Goal: Obtain resource: Download file/media

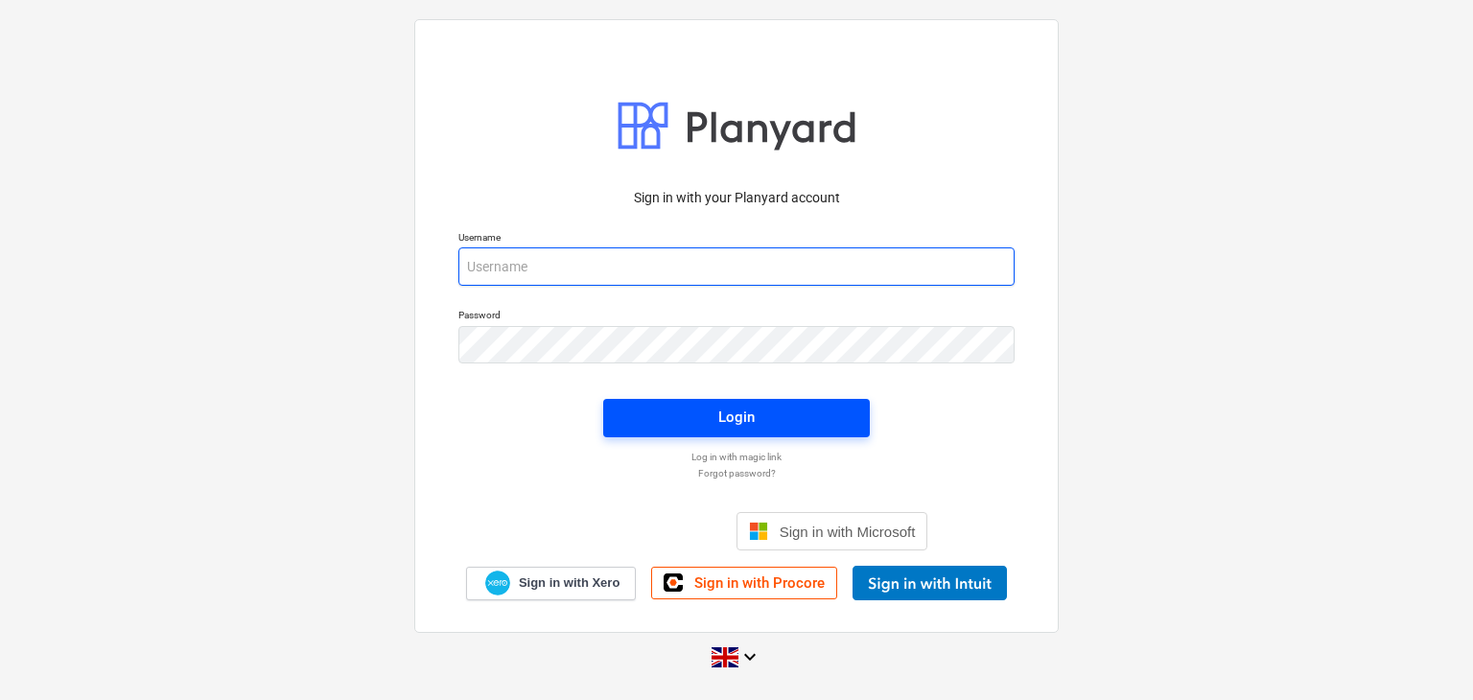
type input "aidan@thehalogroup.co.uk"
click at [683, 406] on span "Login" at bounding box center [736, 417] width 221 height 25
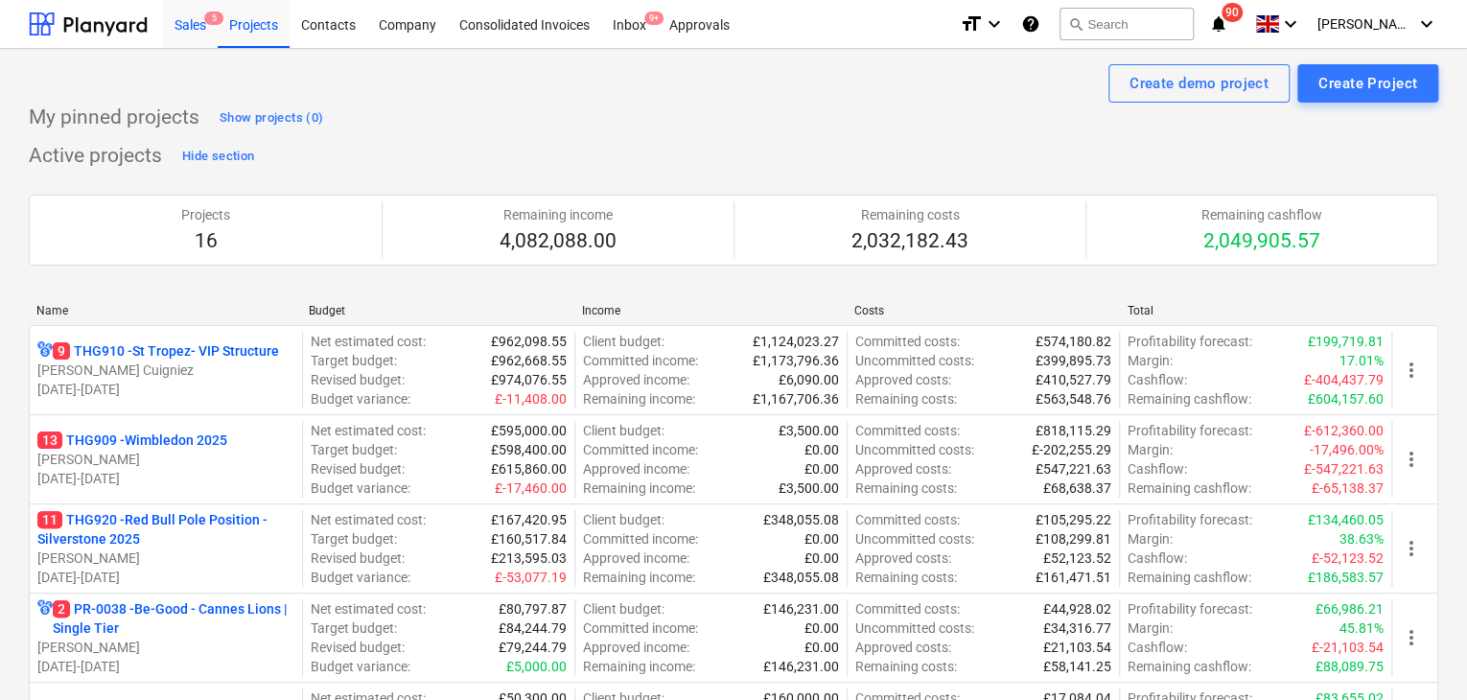
click at [180, 31] on div "Sales 5" at bounding box center [190, 23] width 55 height 49
click at [192, 20] on div "Sales 5" at bounding box center [190, 23] width 55 height 49
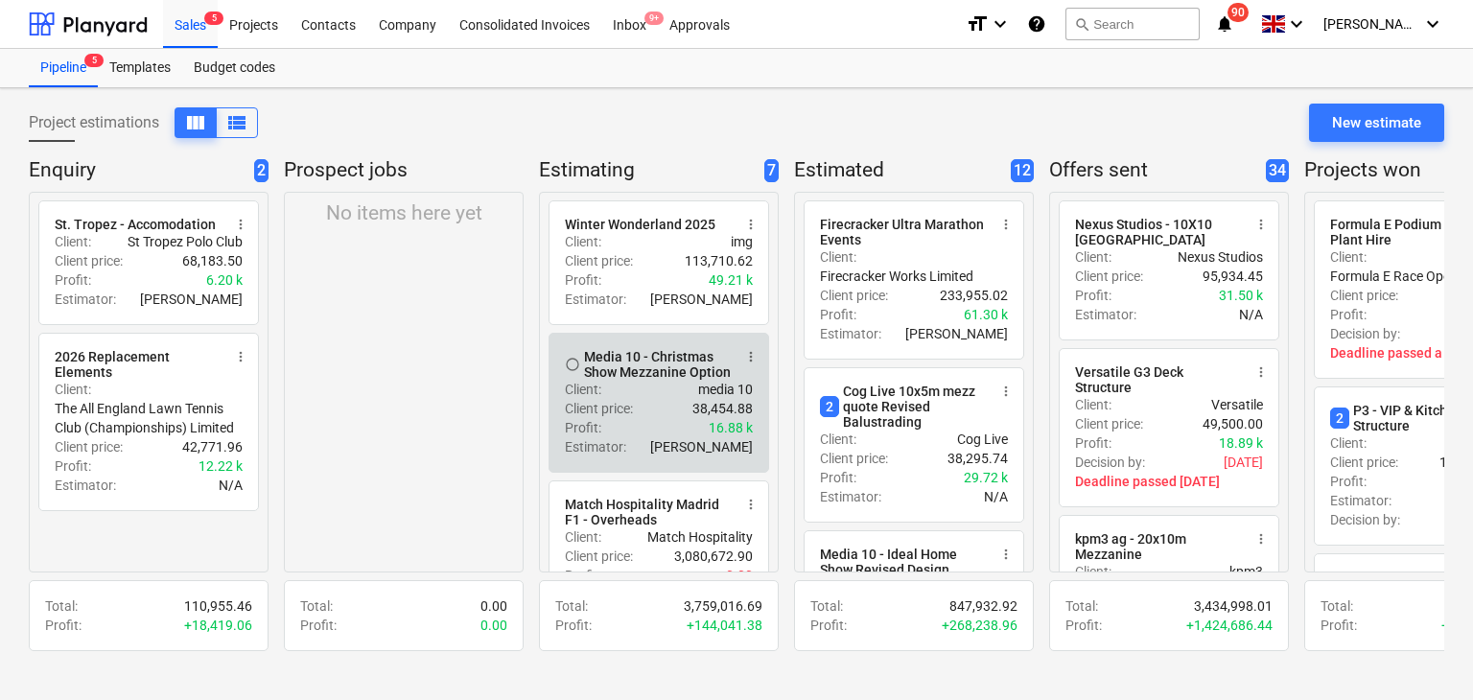
click at [653, 368] on div "Media 10 - Christmas Show Mezzanine Option" at bounding box center [658, 364] width 148 height 31
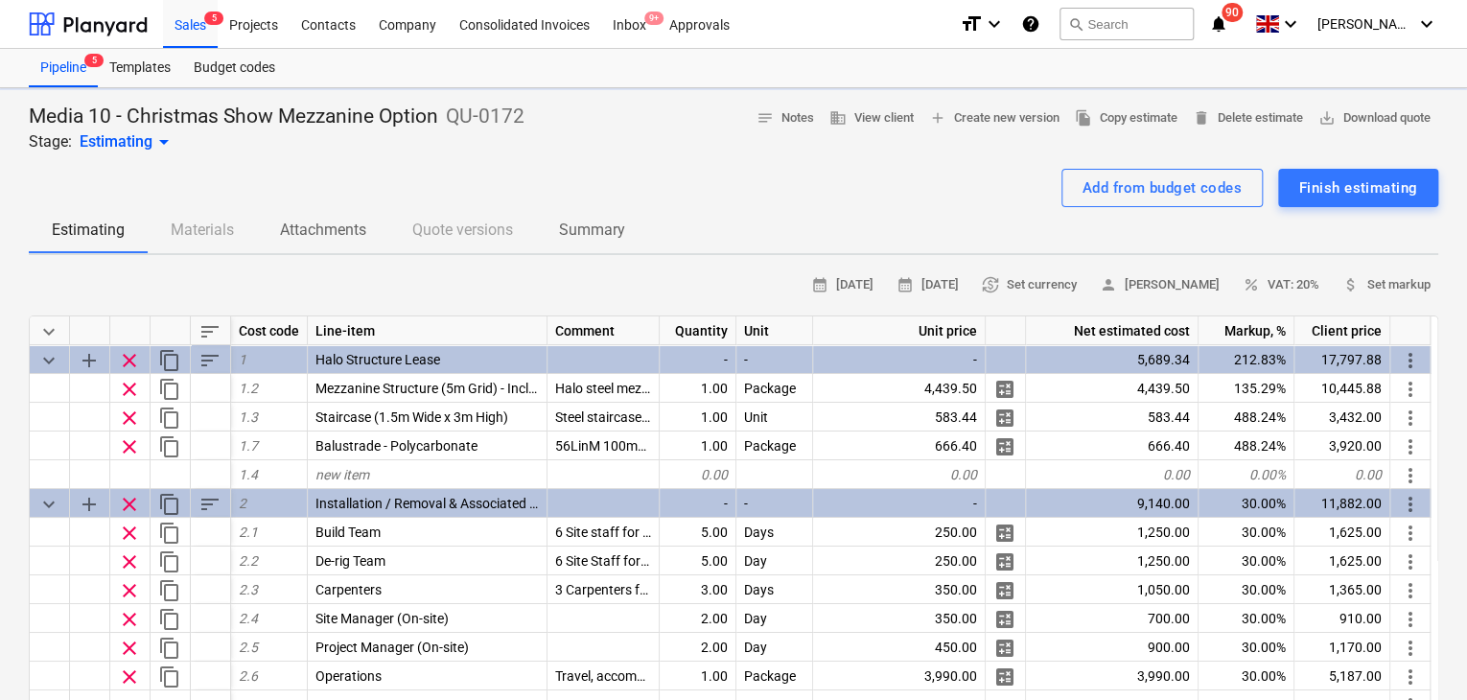
type textarea "x"
click at [1359, 113] on span "save_alt Download quote" at bounding box center [1374, 118] width 112 height 22
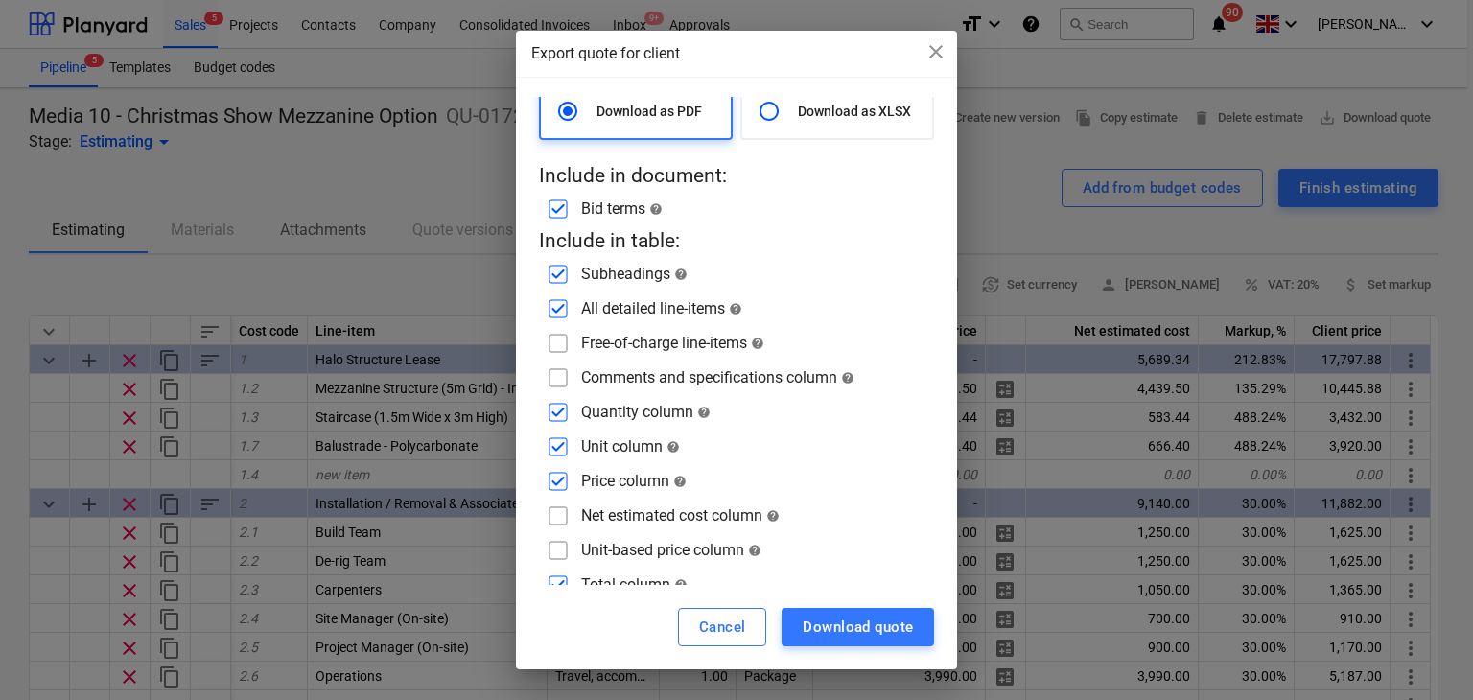
scroll to position [59, 0]
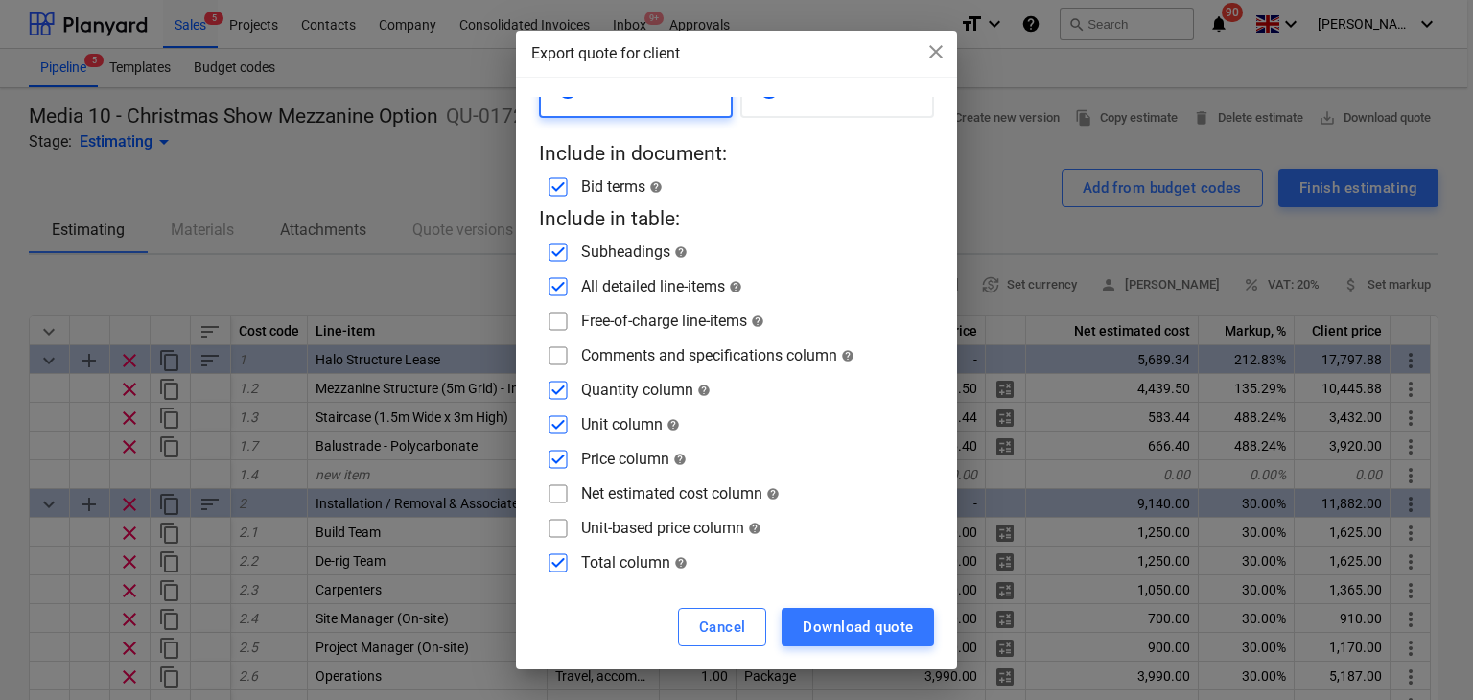
click at [554, 499] on input "checkbox" at bounding box center [558, 493] width 31 height 31
checkbox input "true"
click at [557, 351] on input "checkbox" at bounding box center [558, 355] width 31 height 31
checkbox input "true"
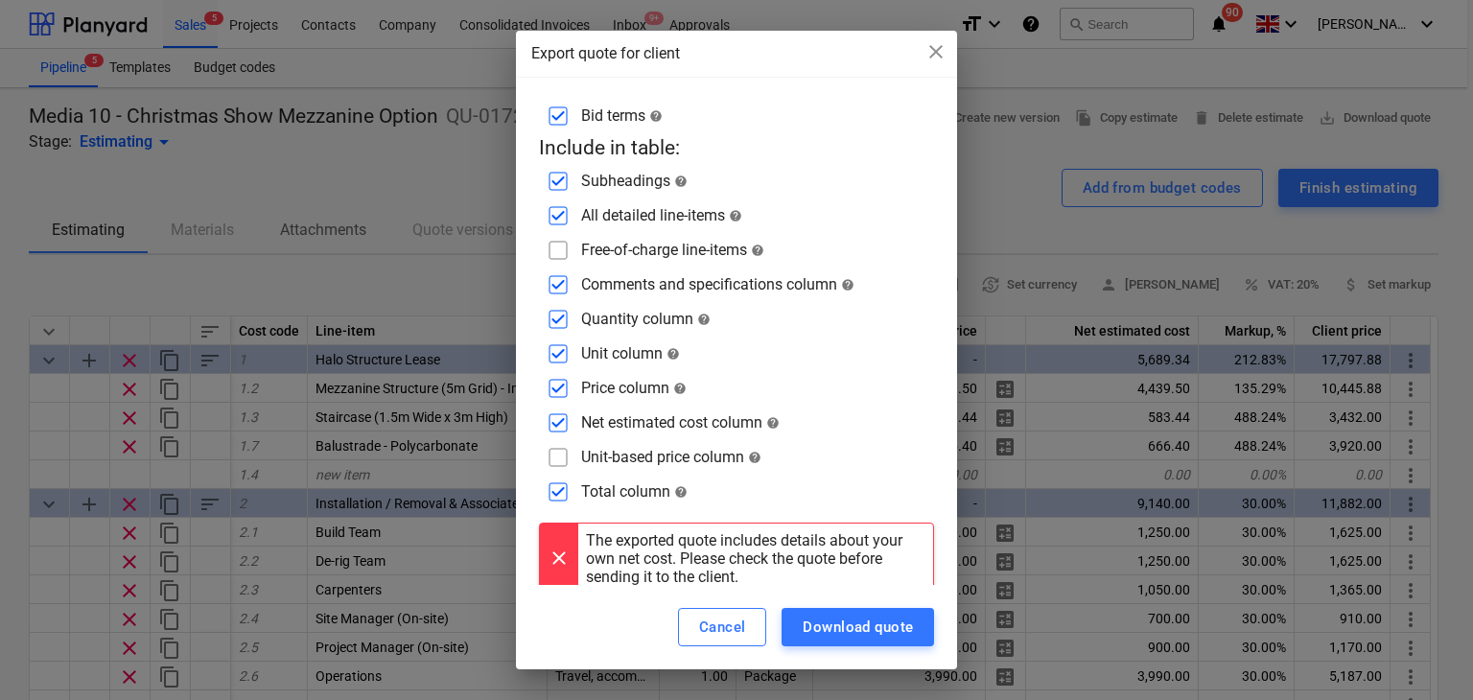
scroll to position [147, 0]
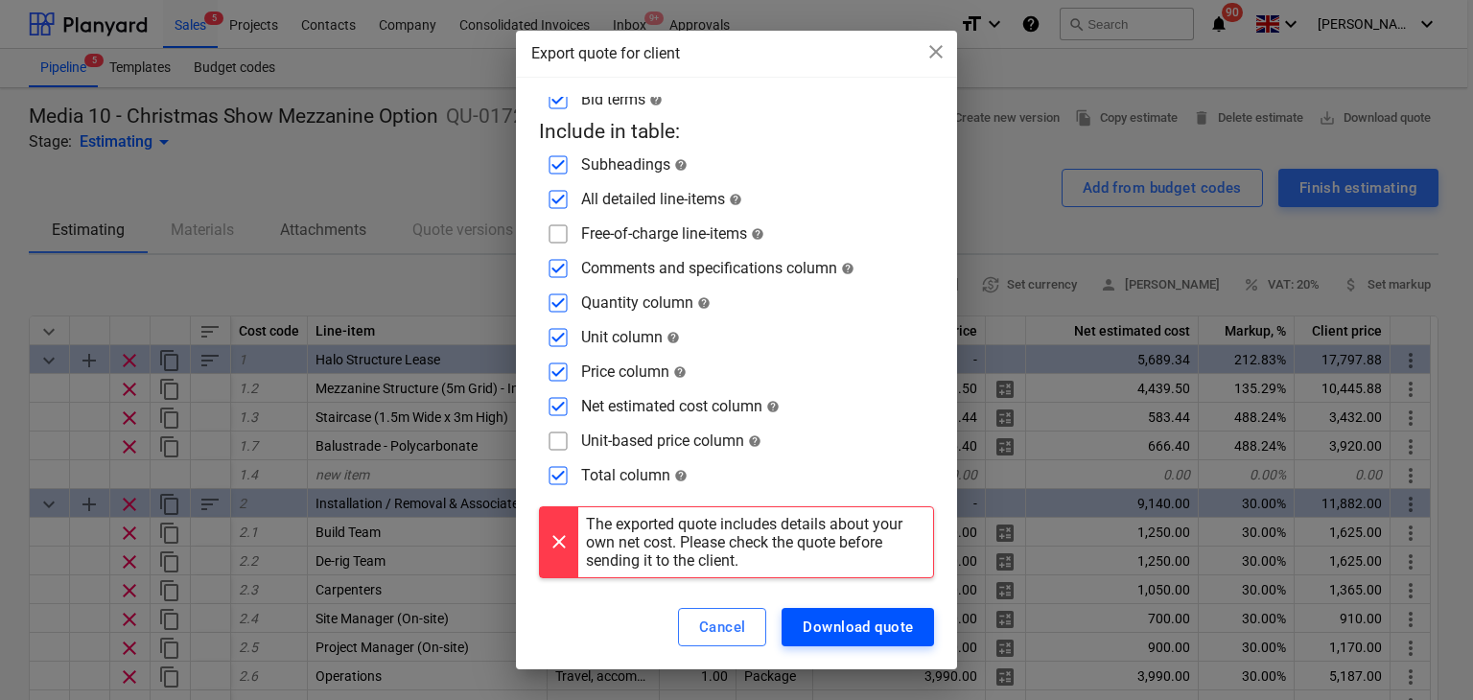
click at [817, 631] on div "Download quote" at bounding box center [857, 627] width 110 height 25
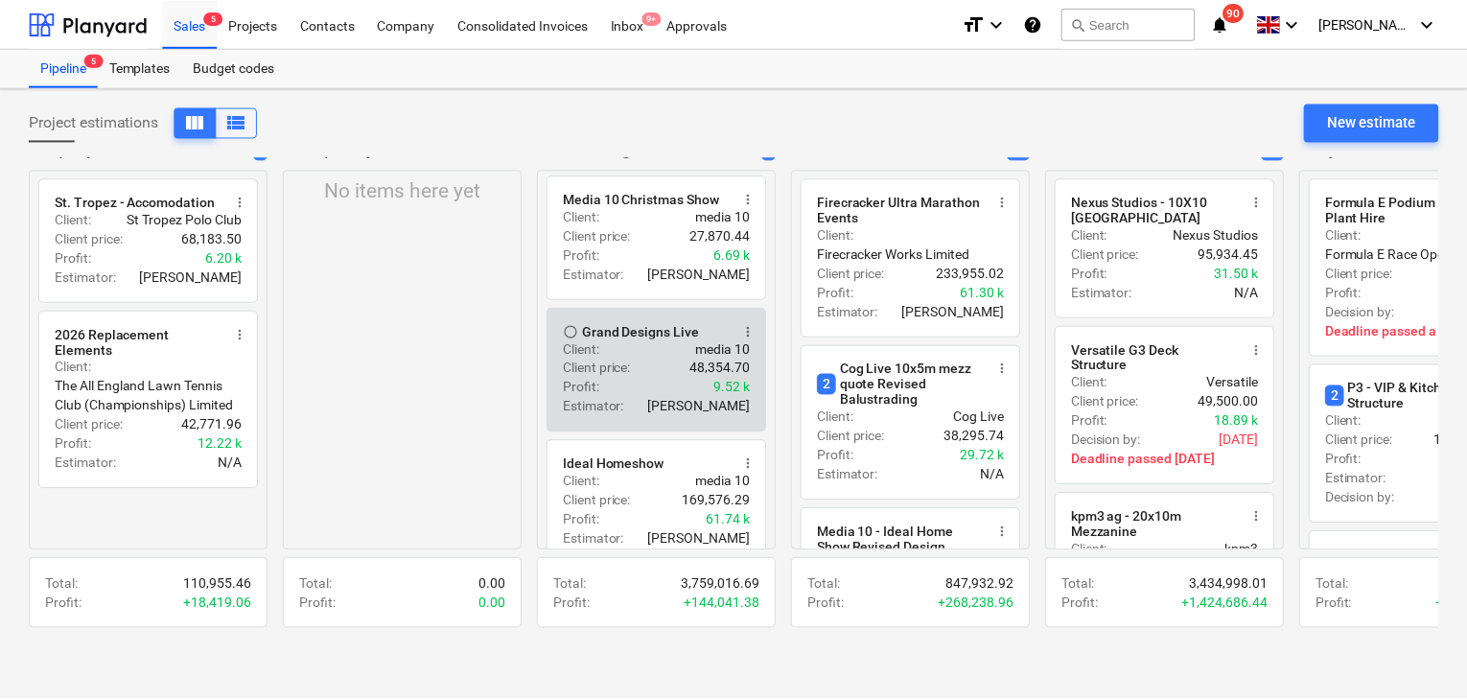
scroll to position [606, 0]
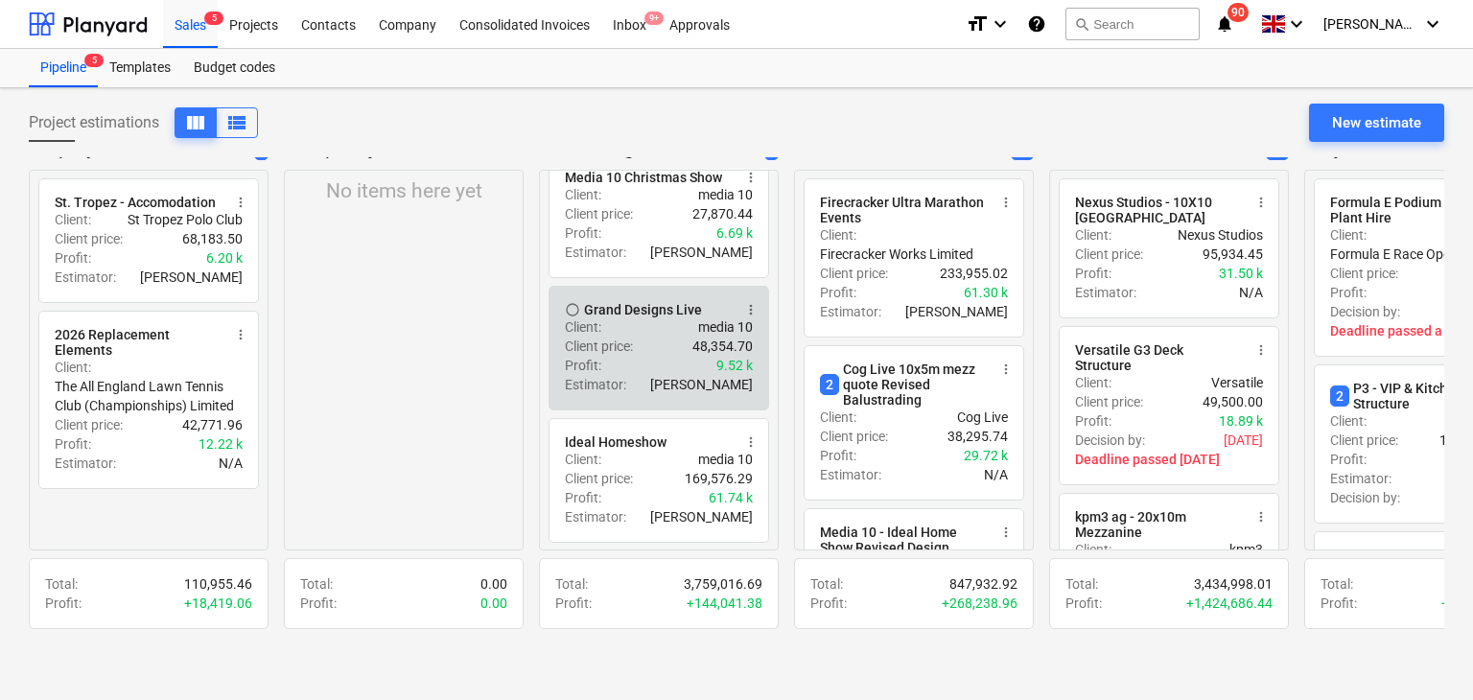
click at [656, 367] on div "Profit : 9.52 k" at bounding box center [659, 365] width 188 height 19
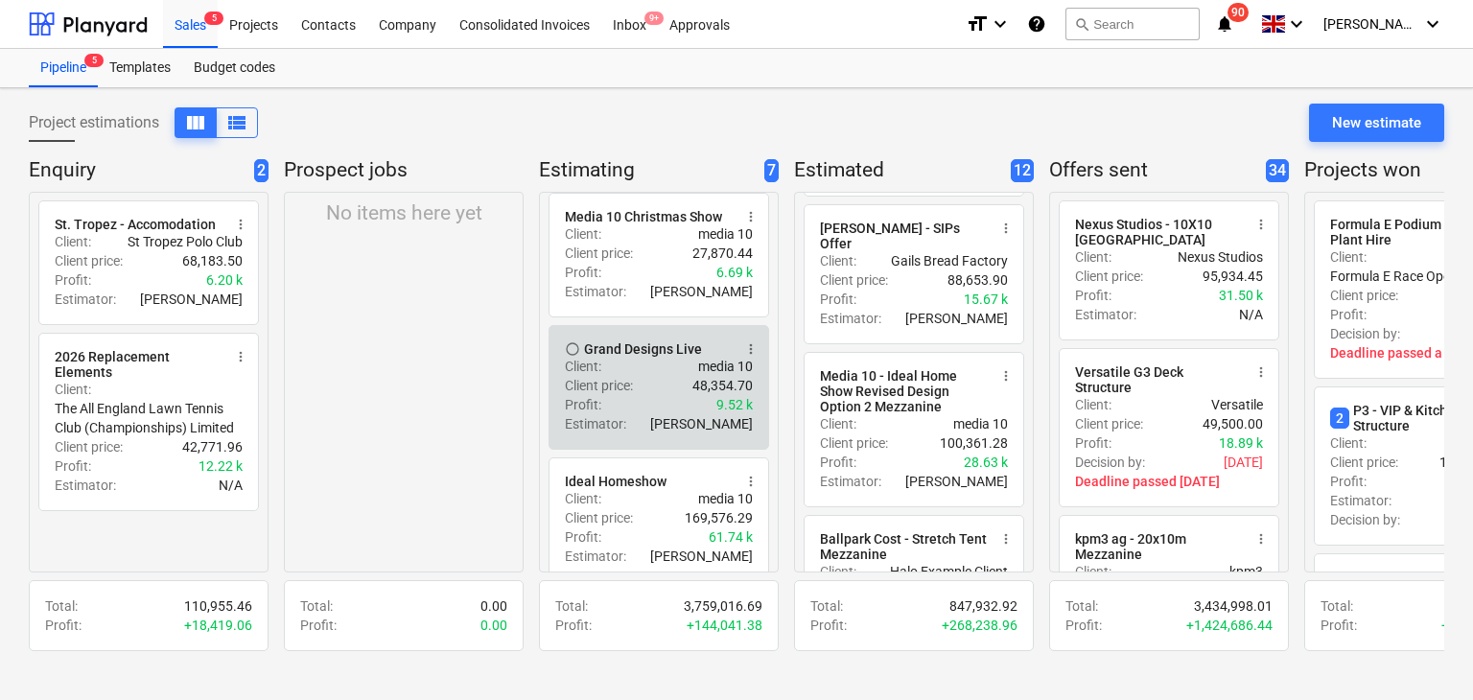
scroll to position [606, 0]
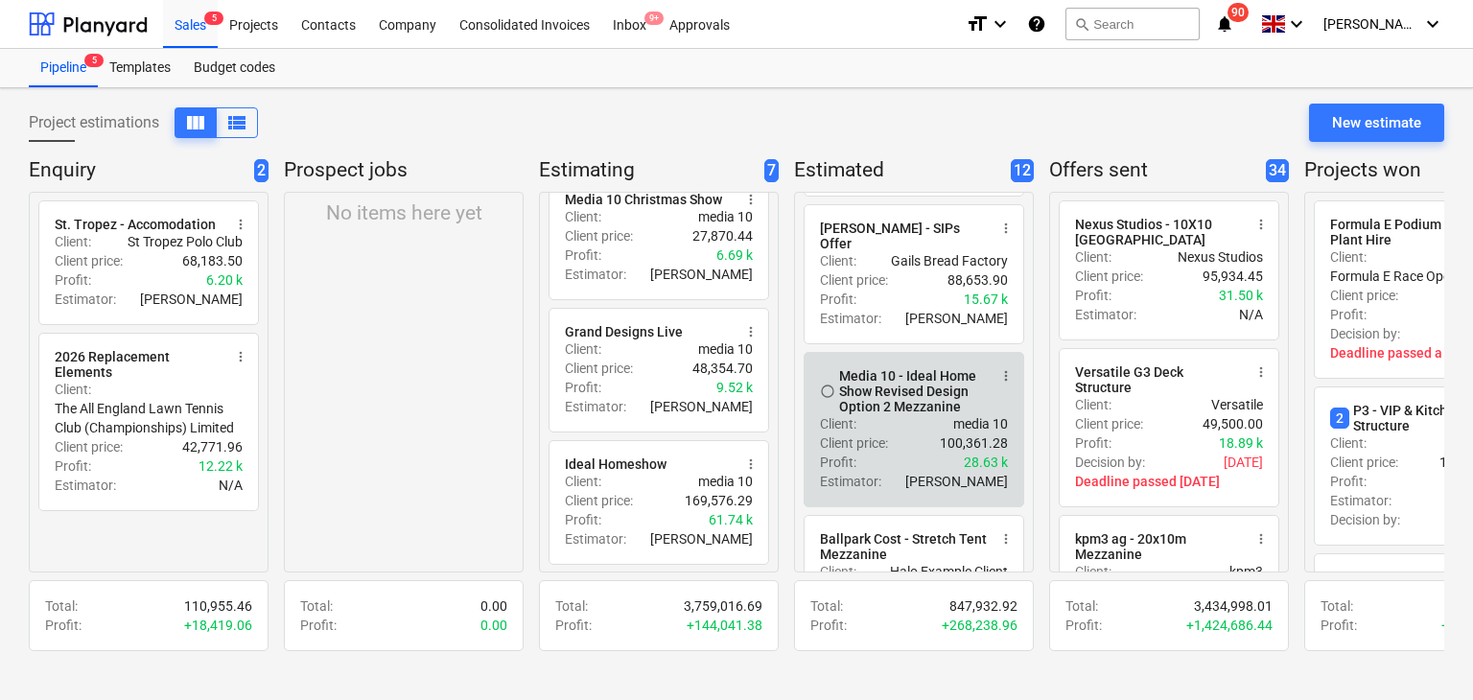
click at [899, 404] on div "Media 10 - Ideal Home Show Revised Design Option 2 Mezzanine" at bounding box center [913, 391] width 148 height 46
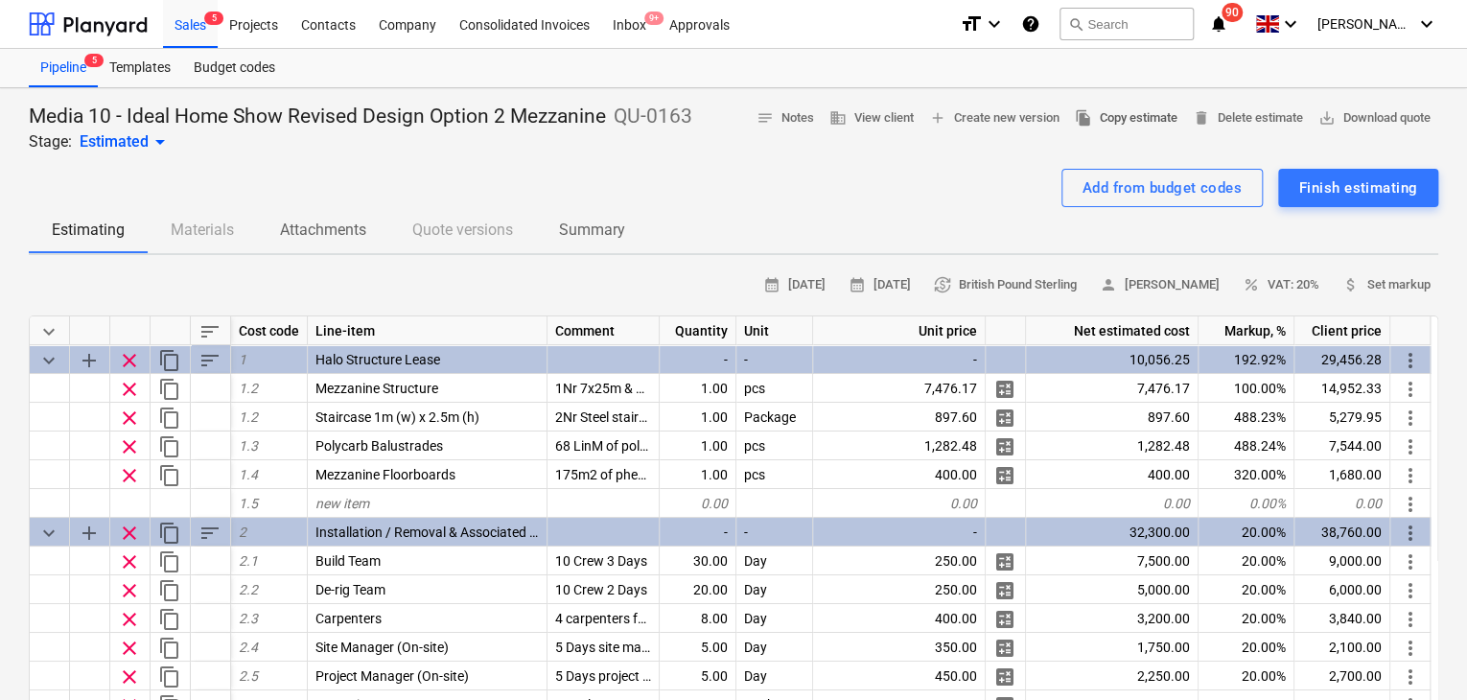
type textarea "x"
click at [1335, 115] on span "save_alt Download quote" at bounding box center [1374, 118] width 112 height 22
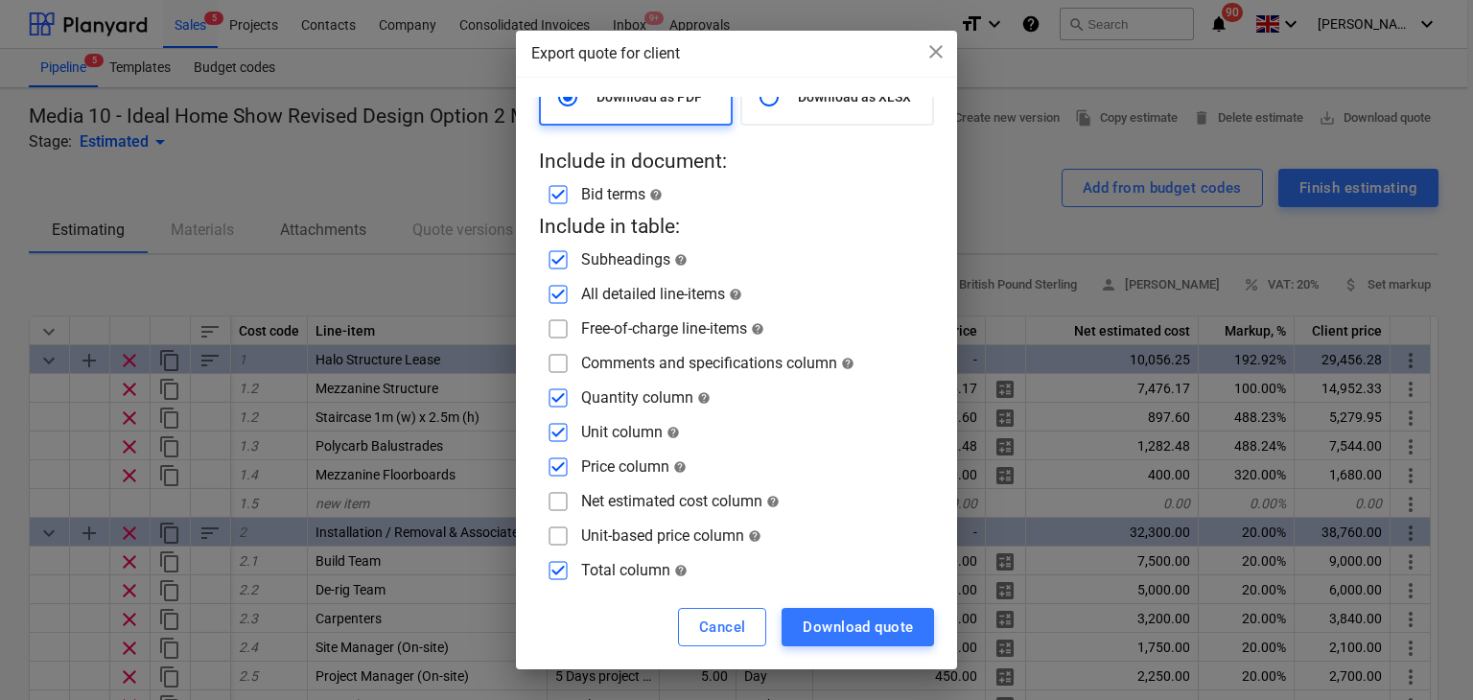
scroll to position [59, 0]
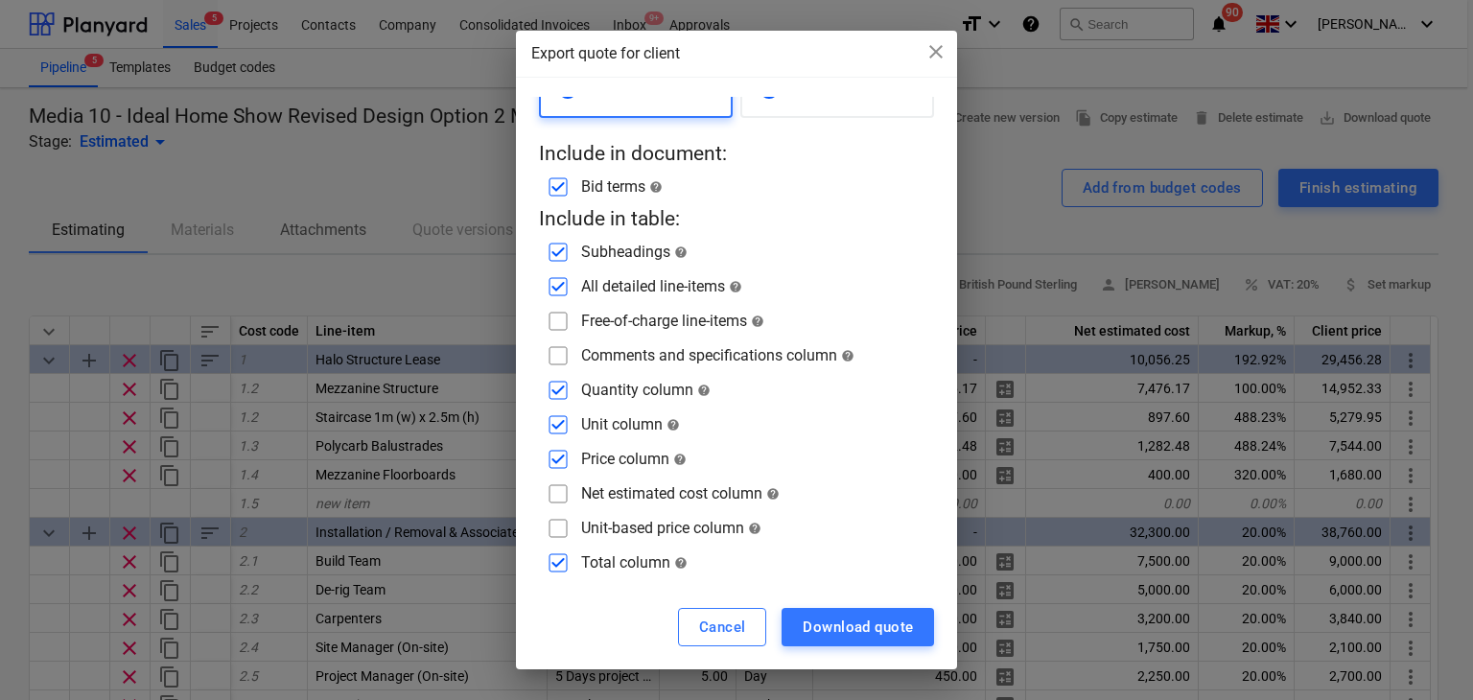
click at [571, 480] on input "checkbox" at bounding box center [558, 493] width 31 height 31
checkbox input "true"
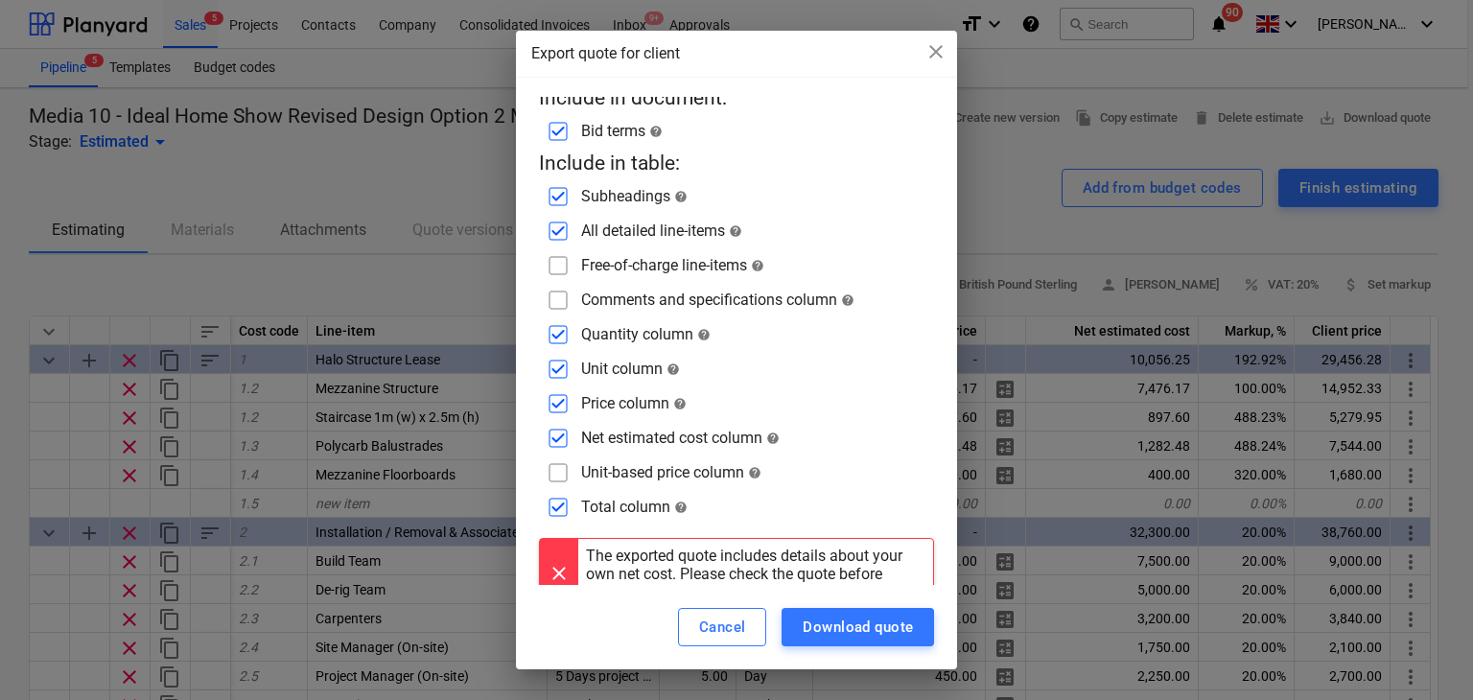
scroll to position [147, 0]
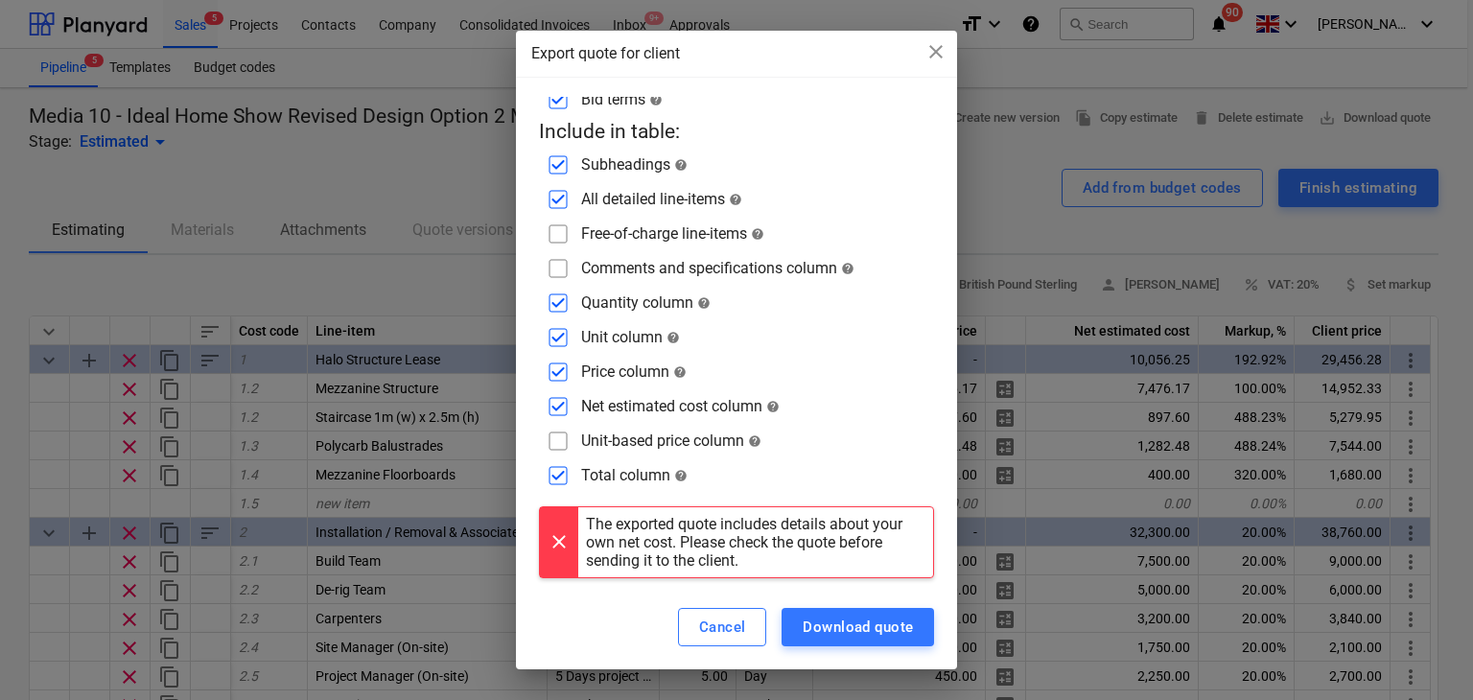
drag, startPoint x: 552, startPoint y: 267, endPoint x: 562, endPoint y: 272, distance: 11.2
click at [552, 267] on input "checkbox" at bounding box center [558, 268] width 31 height 31
checkbox input "true"
click at [548, 226] on input "checkbox" at bounding box center [558, 234] width 31 height 31
checkbox input "true"
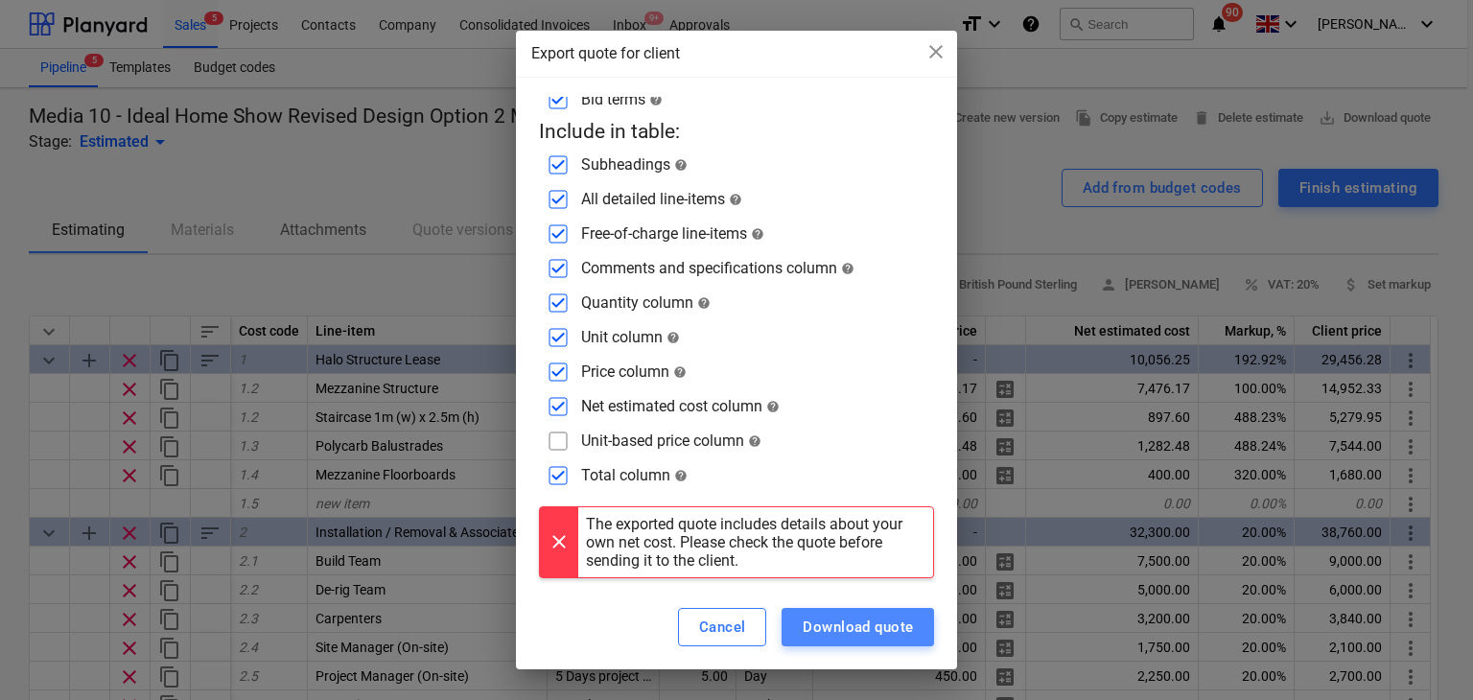
click at [845, 626] on div "Download quote" at bounding box center [857, 627] width 110 height 25
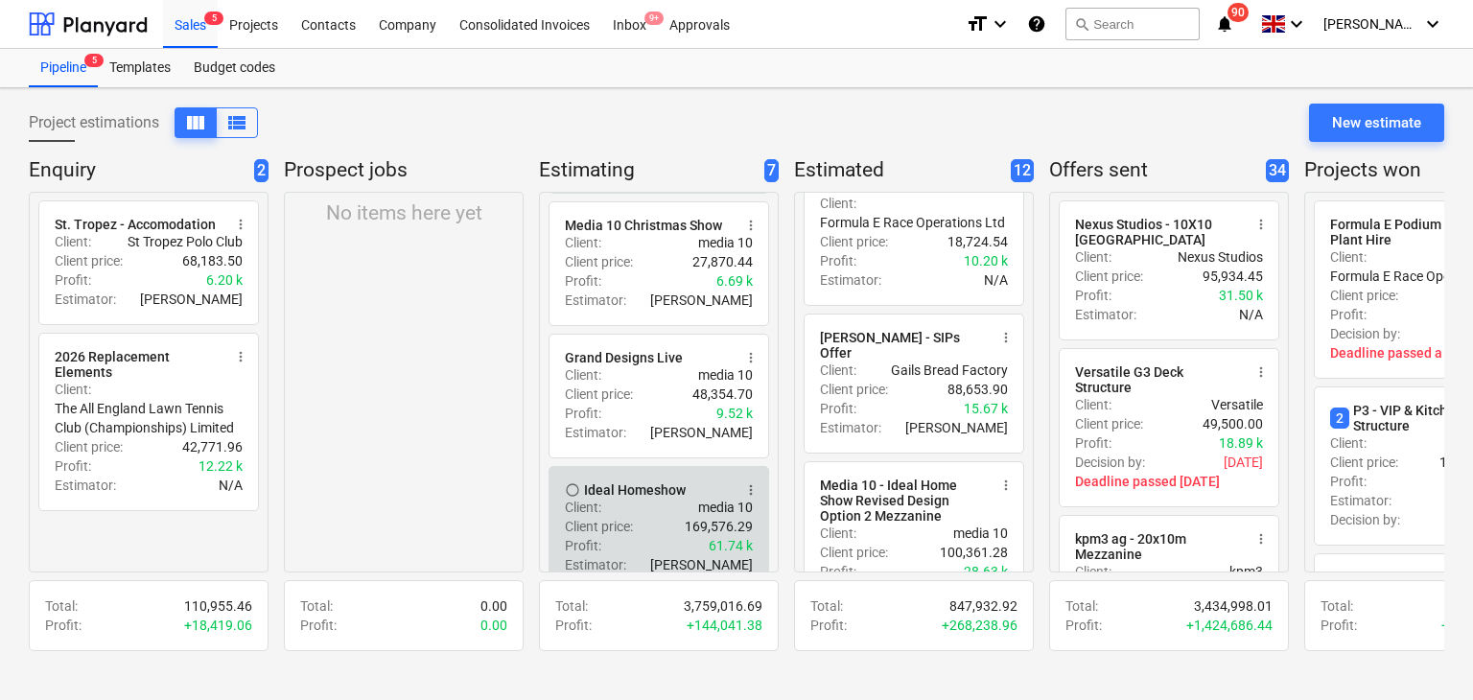
scroll to position [606, 0]
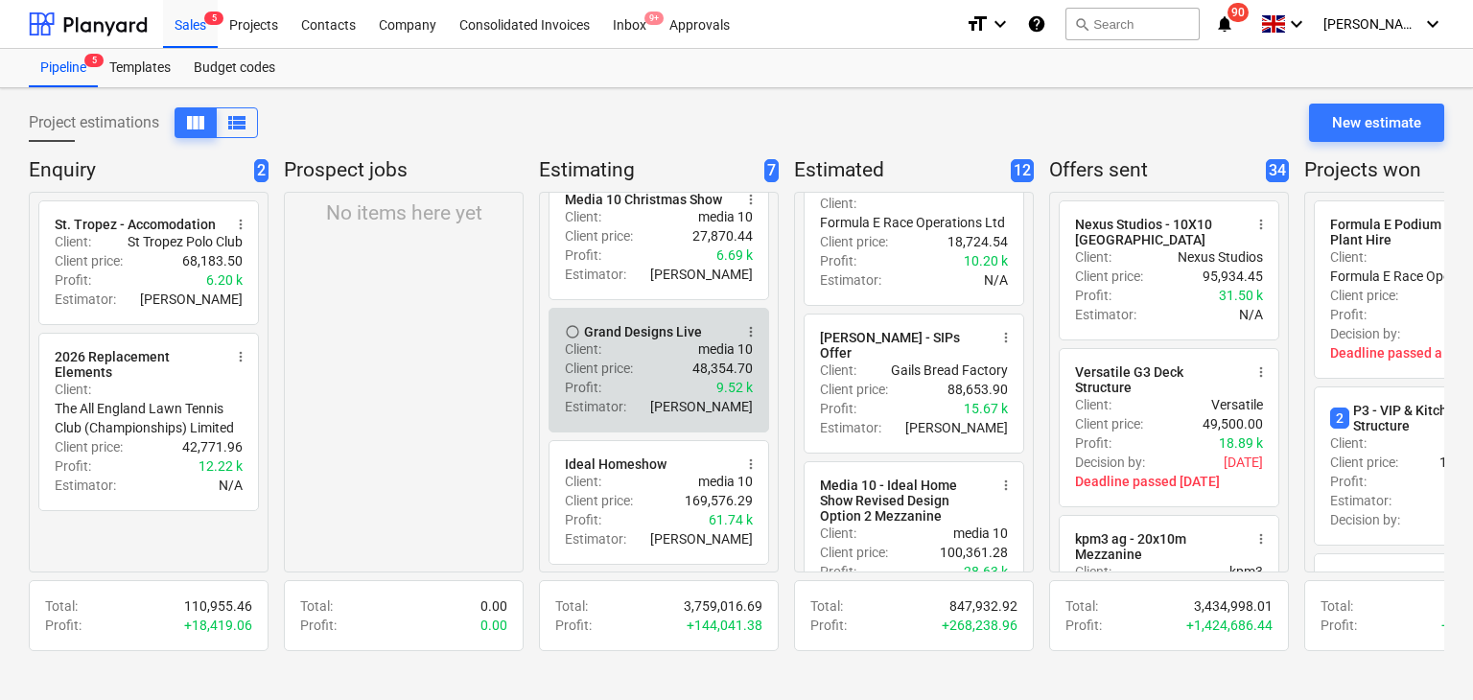
click at [638, 379] on div "Profit : 9.52 k" at bounding box center [659, 387] width 188 height 19
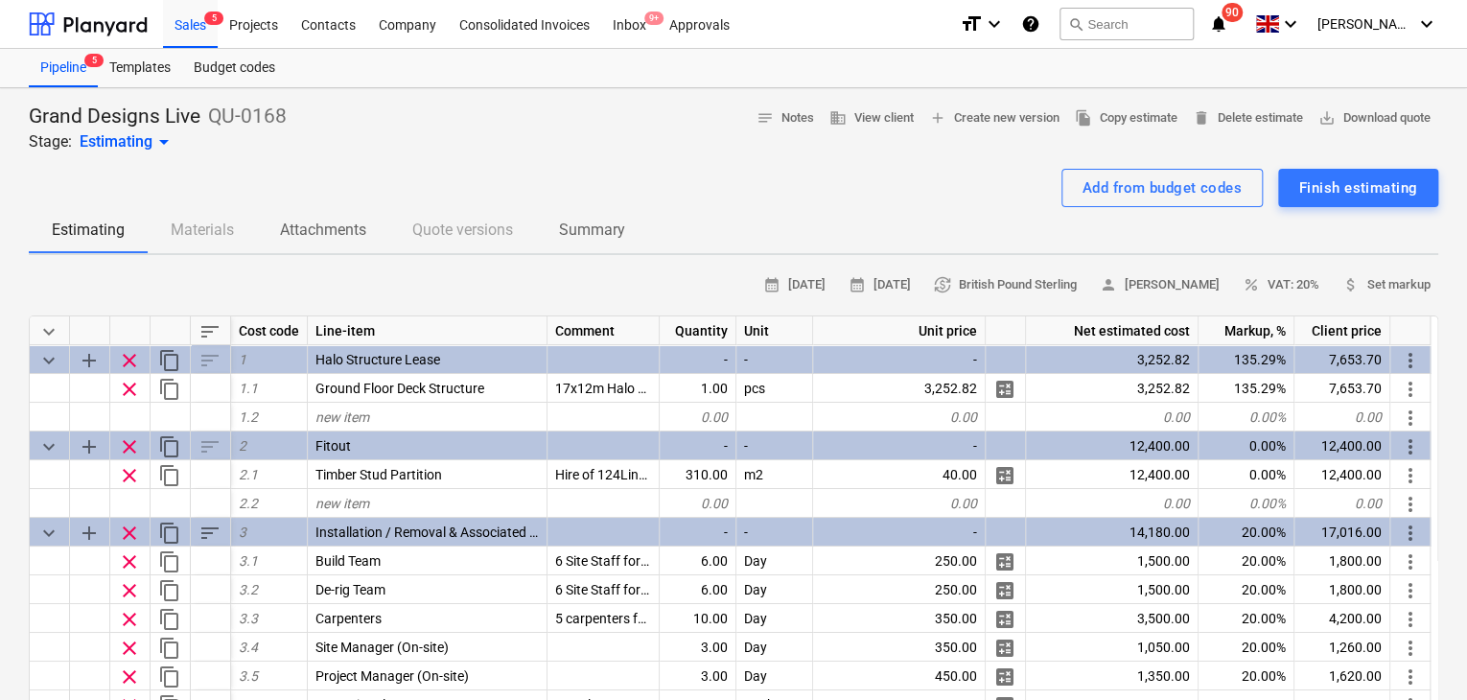
drag, startPoint x: 460, startPoint y: 204, endPoint x: 472, endPoint y: 181, distance: 25.7
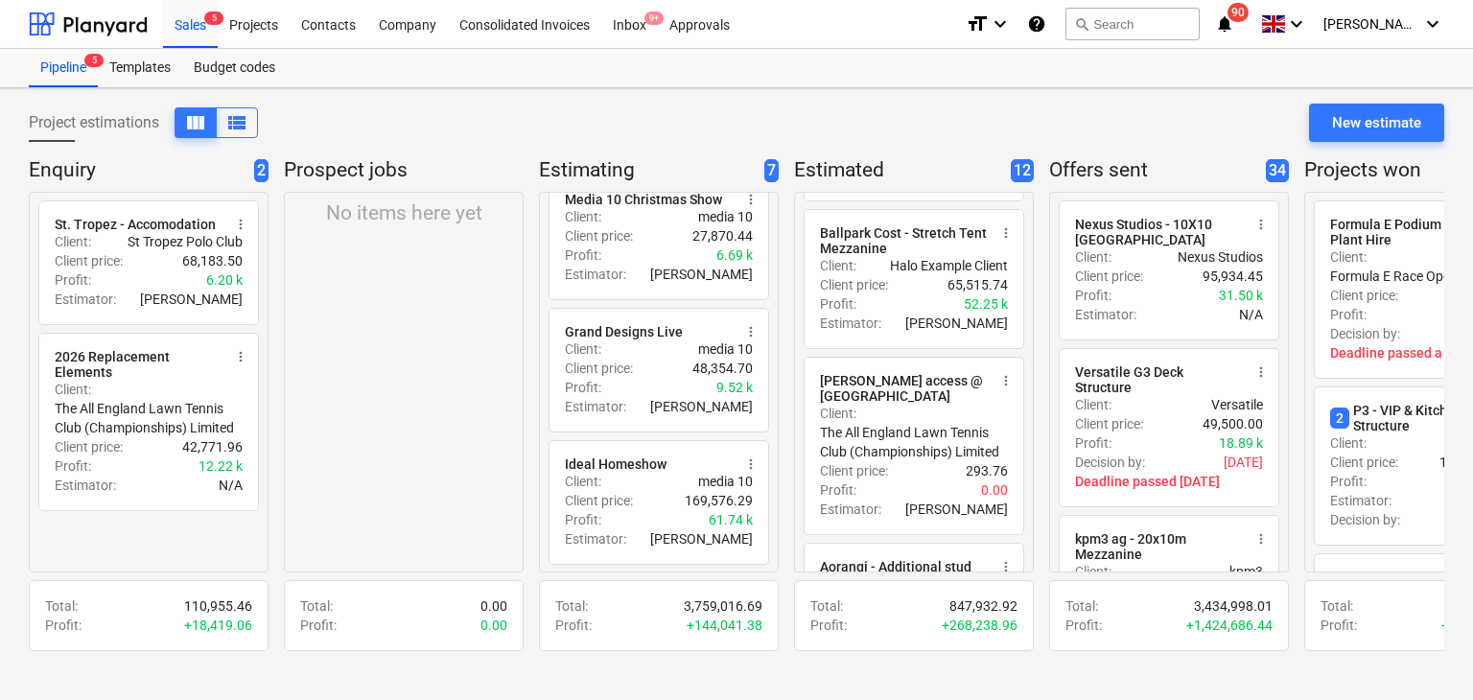
scroll to position [1055, 0]
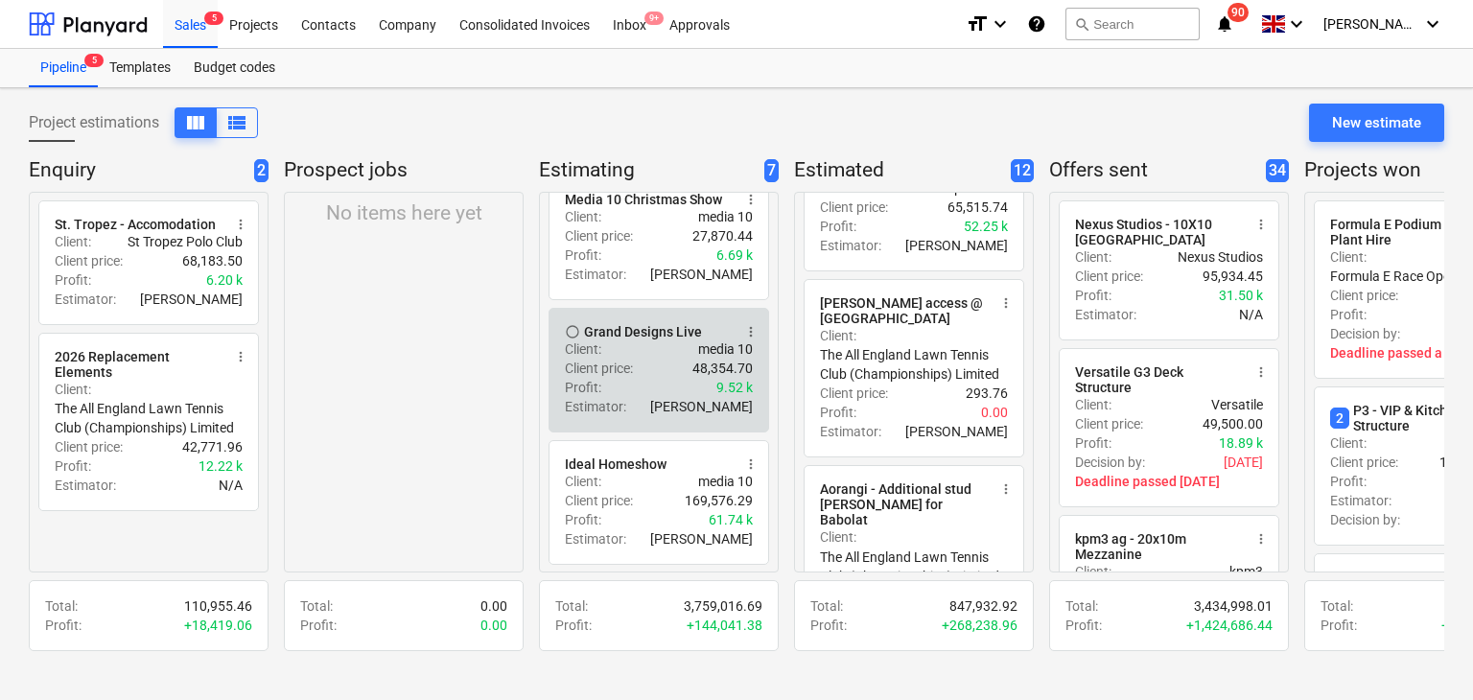
click at [650, 379] on div "Profit : 9.52 k" at bounding box center [659, 387] width 188 height 19
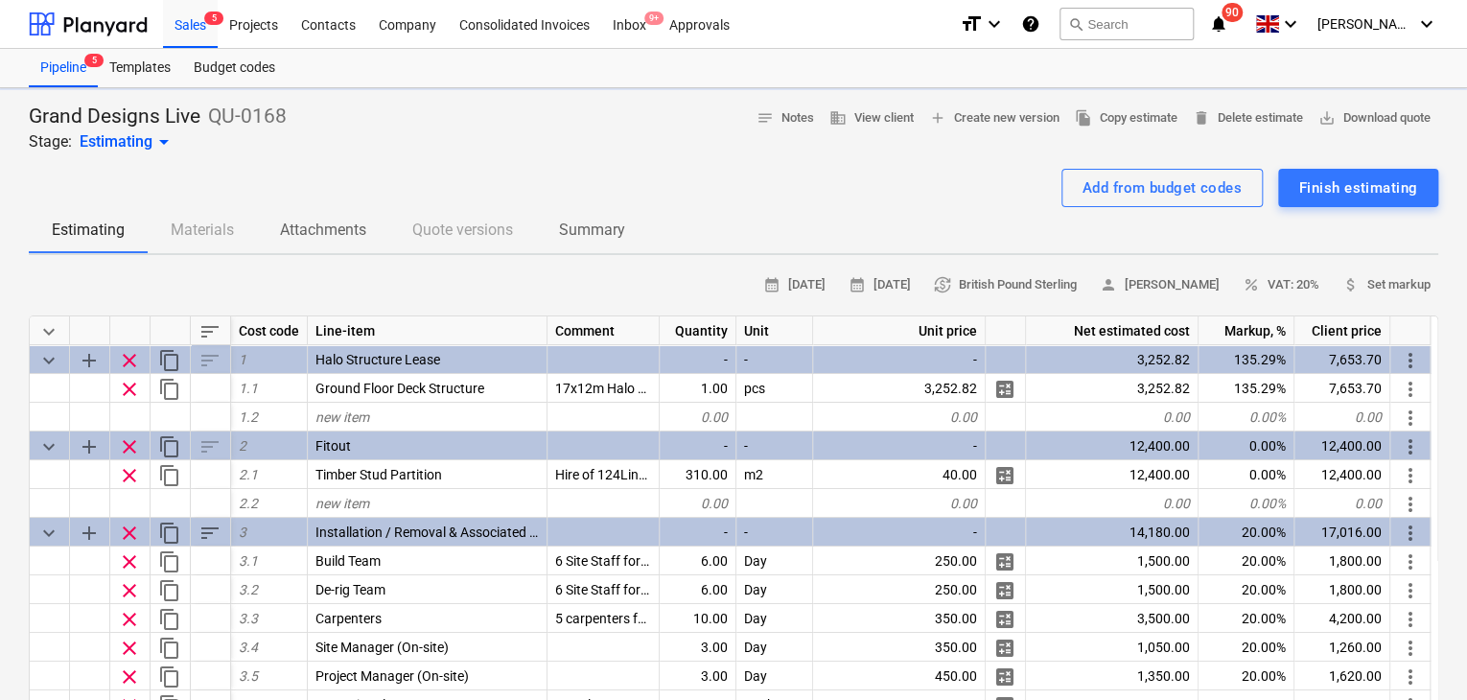
type textarea "x"
click at [1336, 112] on span "save_alt Download quote" at bounding box center [1374, 118] width 112 height 22
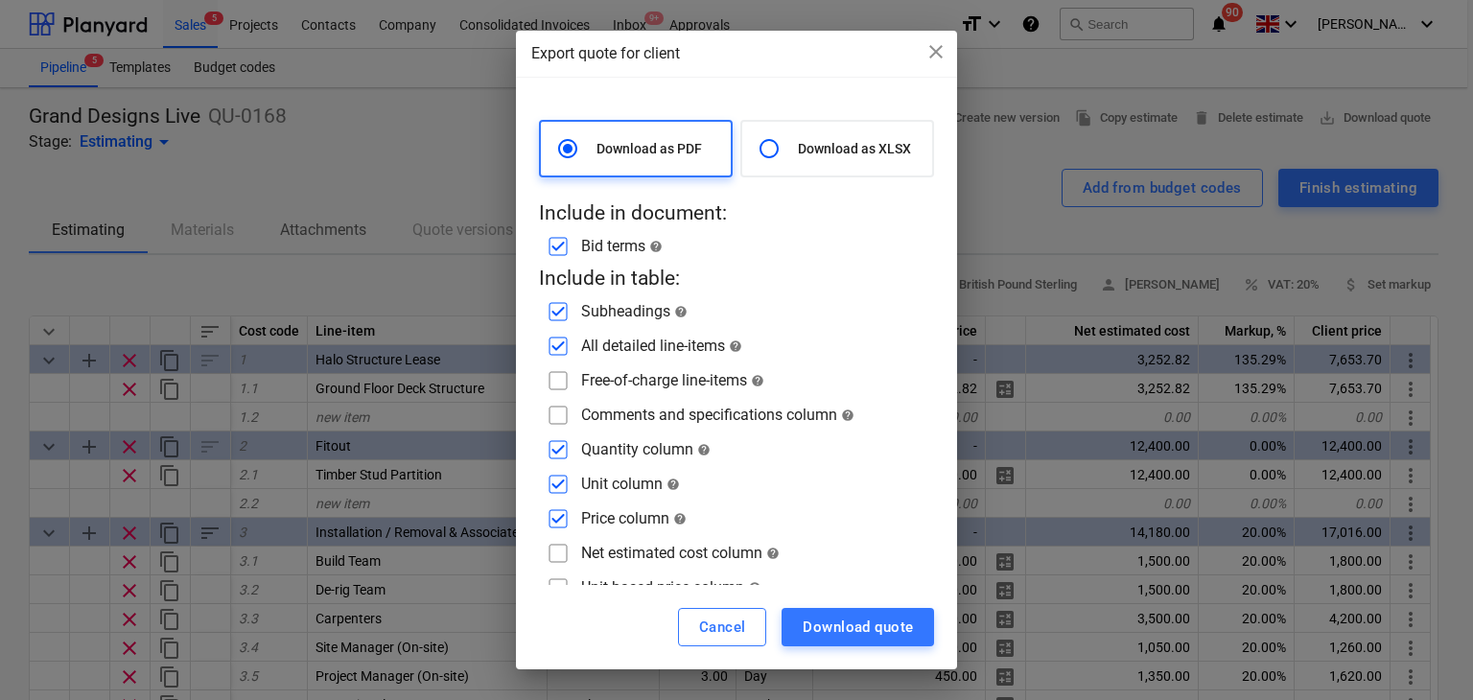
drag, startPoint x: 556, startPoint y: 447, endPoint x: 550, endPoint y: 473, distance: 26.5
click at [559, 448] on input "checkbox" at bounding box center [558, 449] width 31 height 31
click at [565, 444] on input "checkbox" at bounding box center [558, 449] width 31 height 31
checkbox input "true"
click at [555, 409] on input "checkbox" at bounding box center [558, 415] width 31 height 31
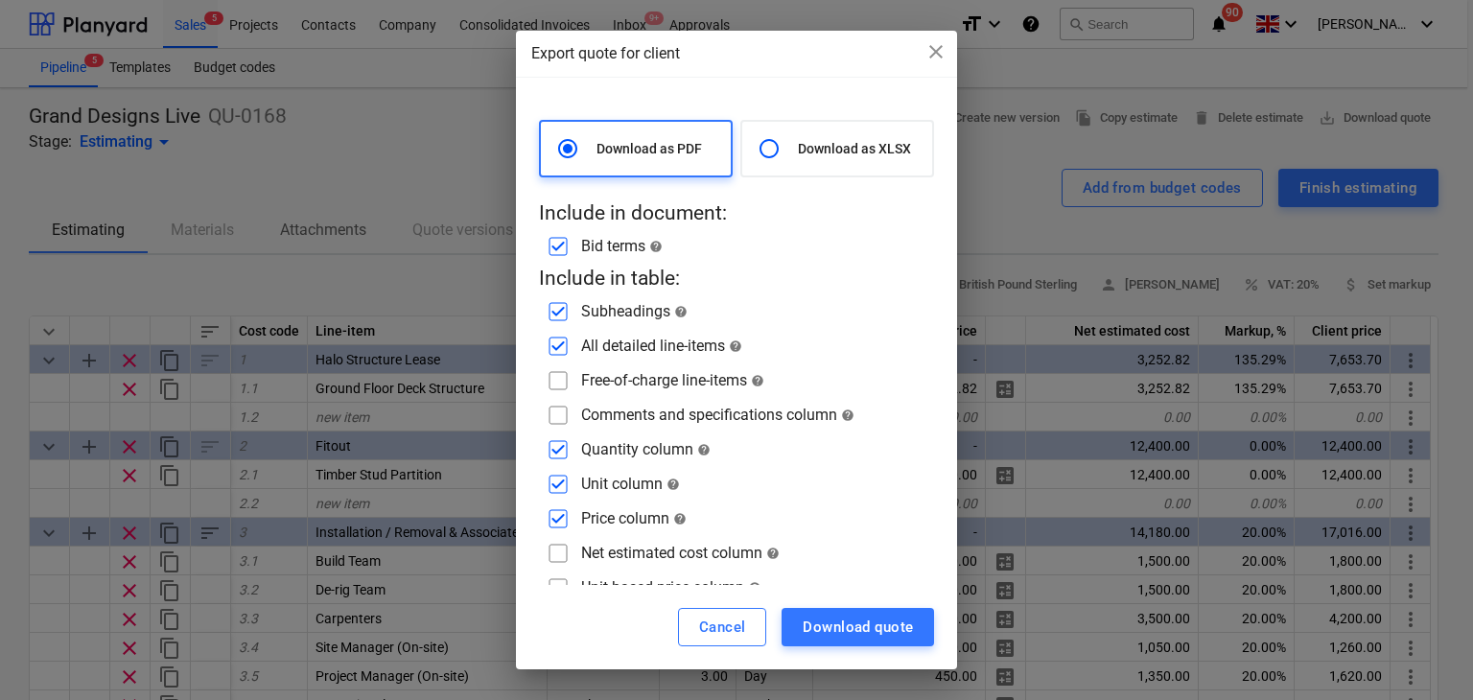
checkbox input "true"
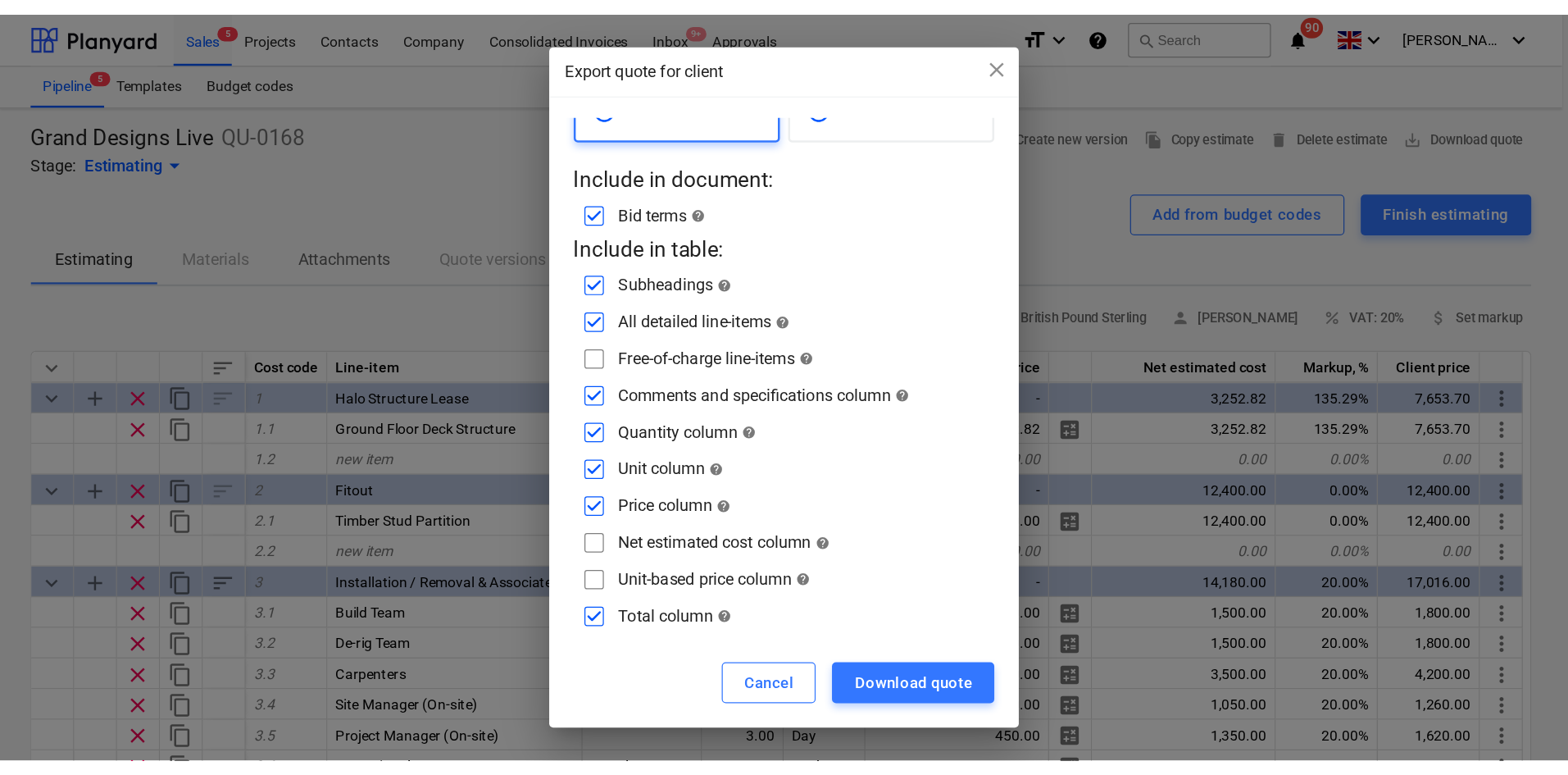
scroll to position [50, 0]
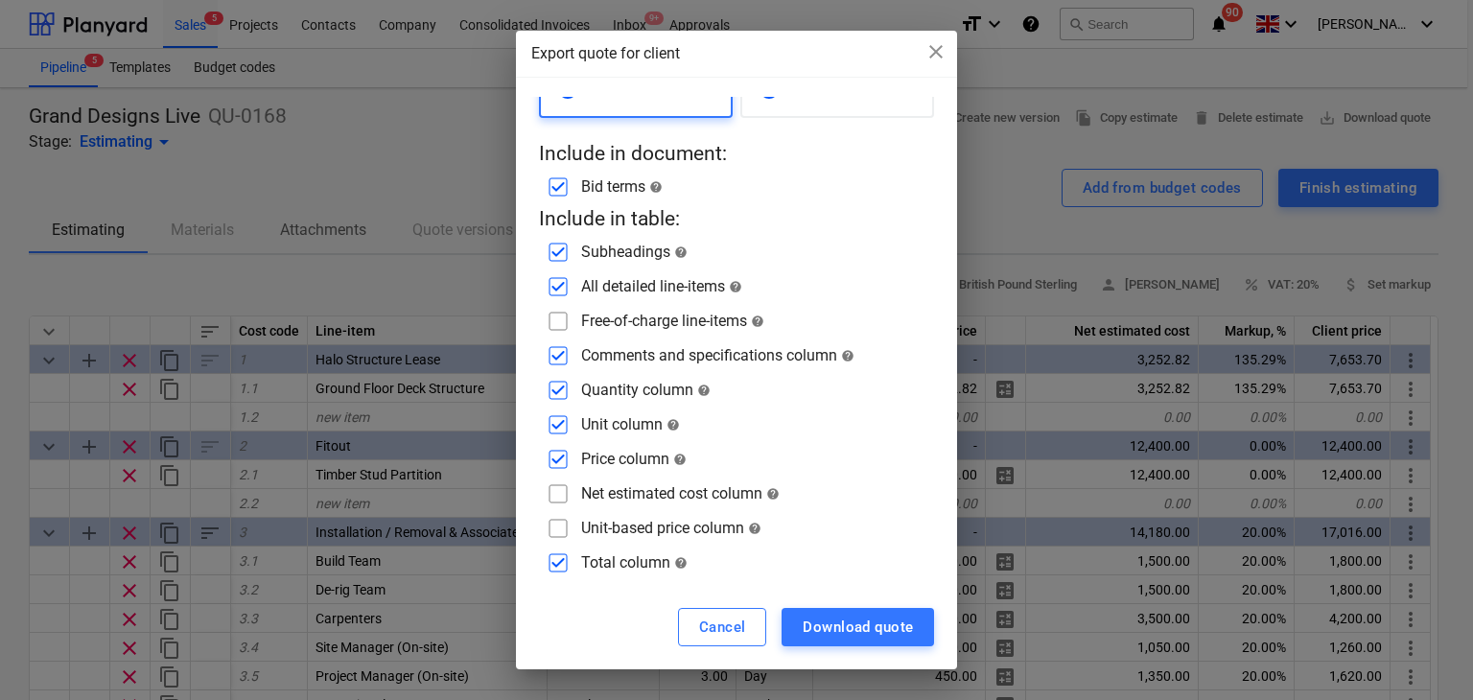
drag, startPoint x: 560, startPoint y: 492, endPoint x: 562, endPoint y: 501, distance: 9.8
click at [560, 492] on input "checkbox" at bounding box center [558, 493] width 31 height 31
checkbox input "true"
click at [836, 630] on div "Download quote" at bounding box center [857, 627] width 110 height 25
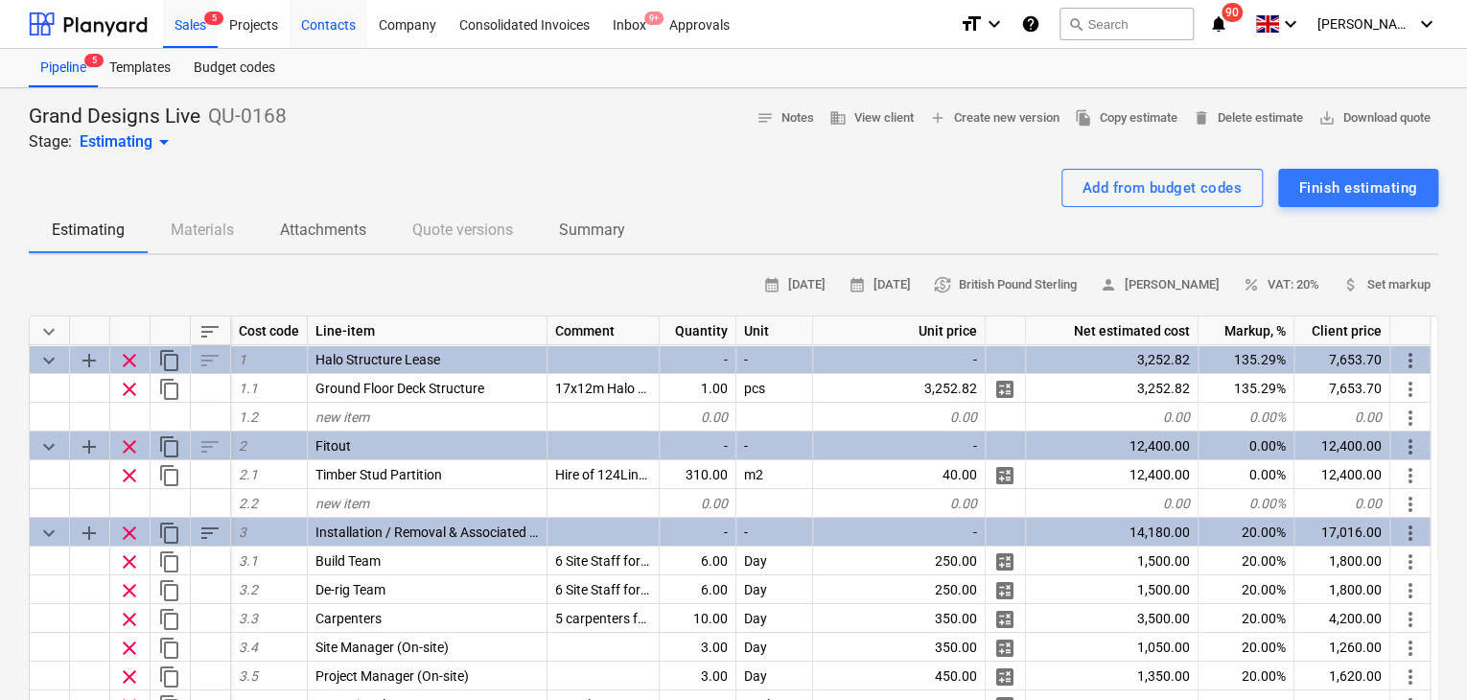
type textarea "x"
